Goal: Navigation & Orientation: Find specific page/section

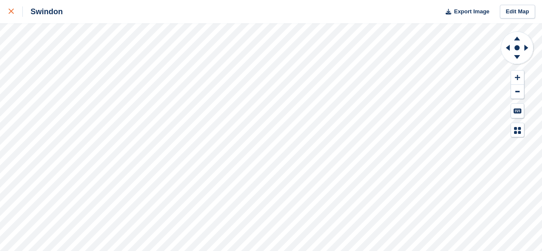
click at [12, 12] on icon at bounding box center [11, 11] width 5 height 5
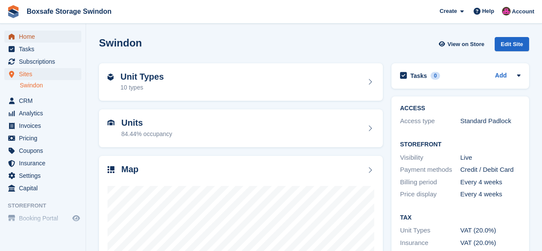
click at [40, 36] on span "Home" at bounding box center [45, 37] width 52 height 12
